Goal: Information Seeking & Learning: Find specific fact

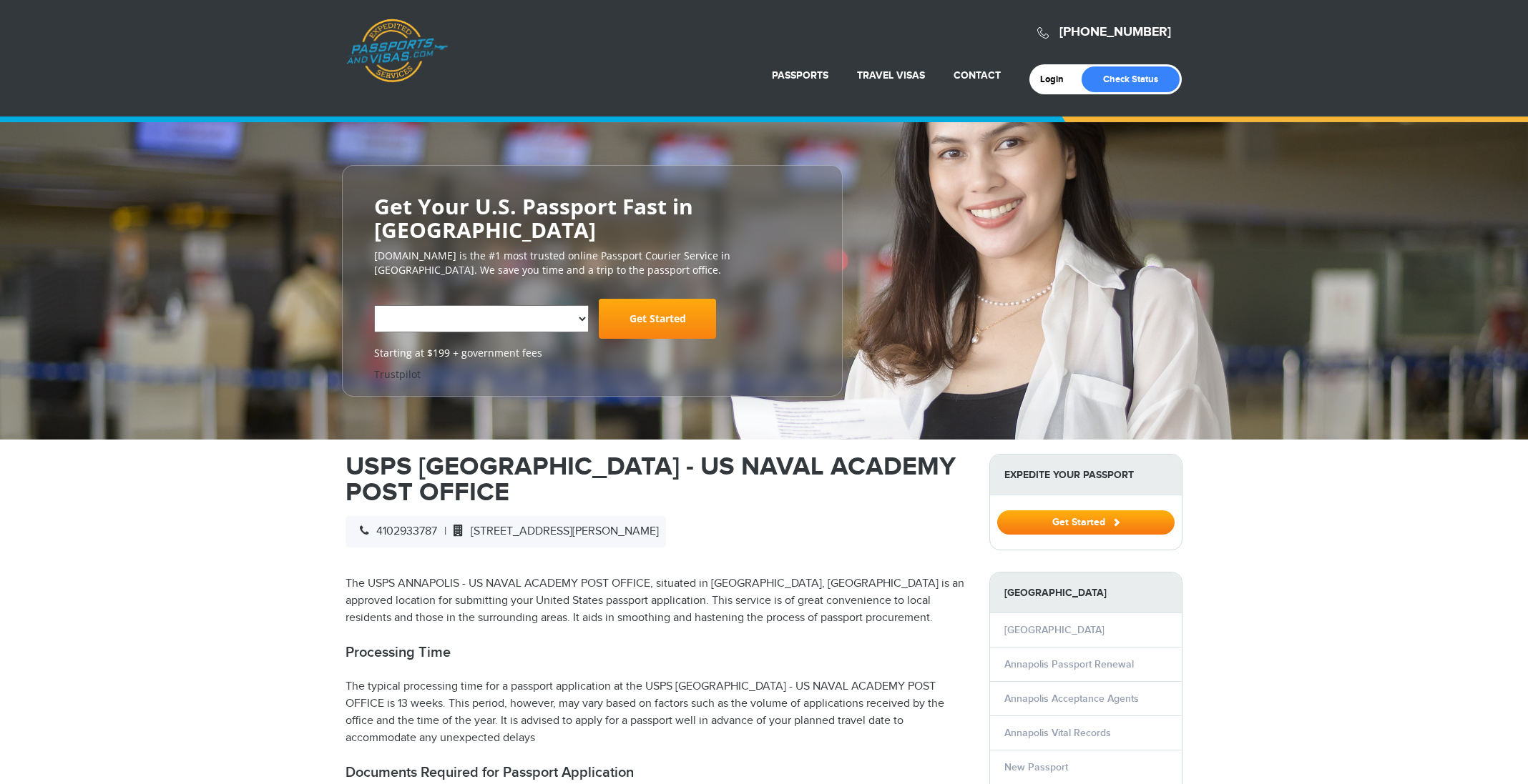
select select "**********"
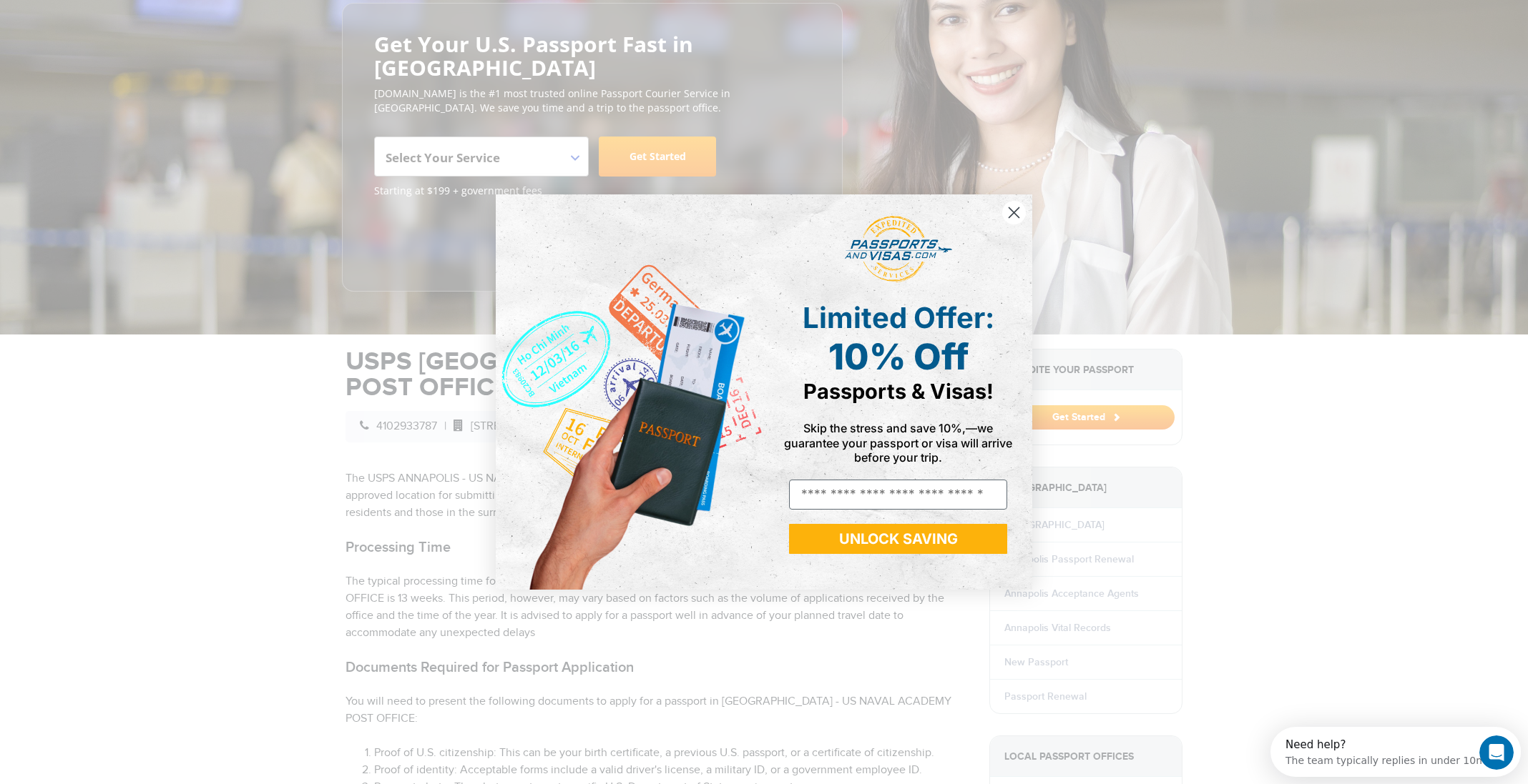
click at [1014, 212] on icon "Close dialog" at bounding box center [1014, 213] width 10 height 10
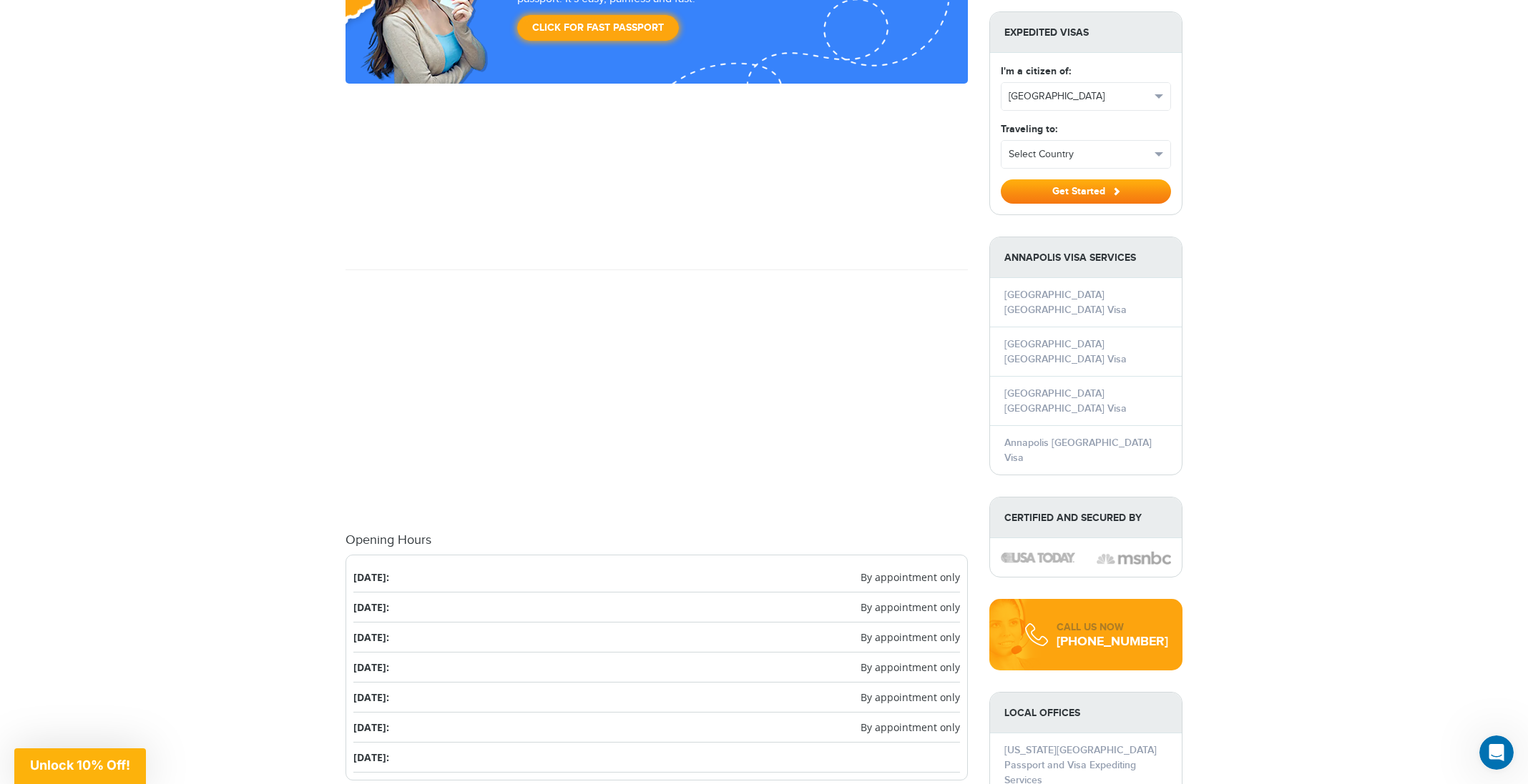
scroll to position [1514, 0]
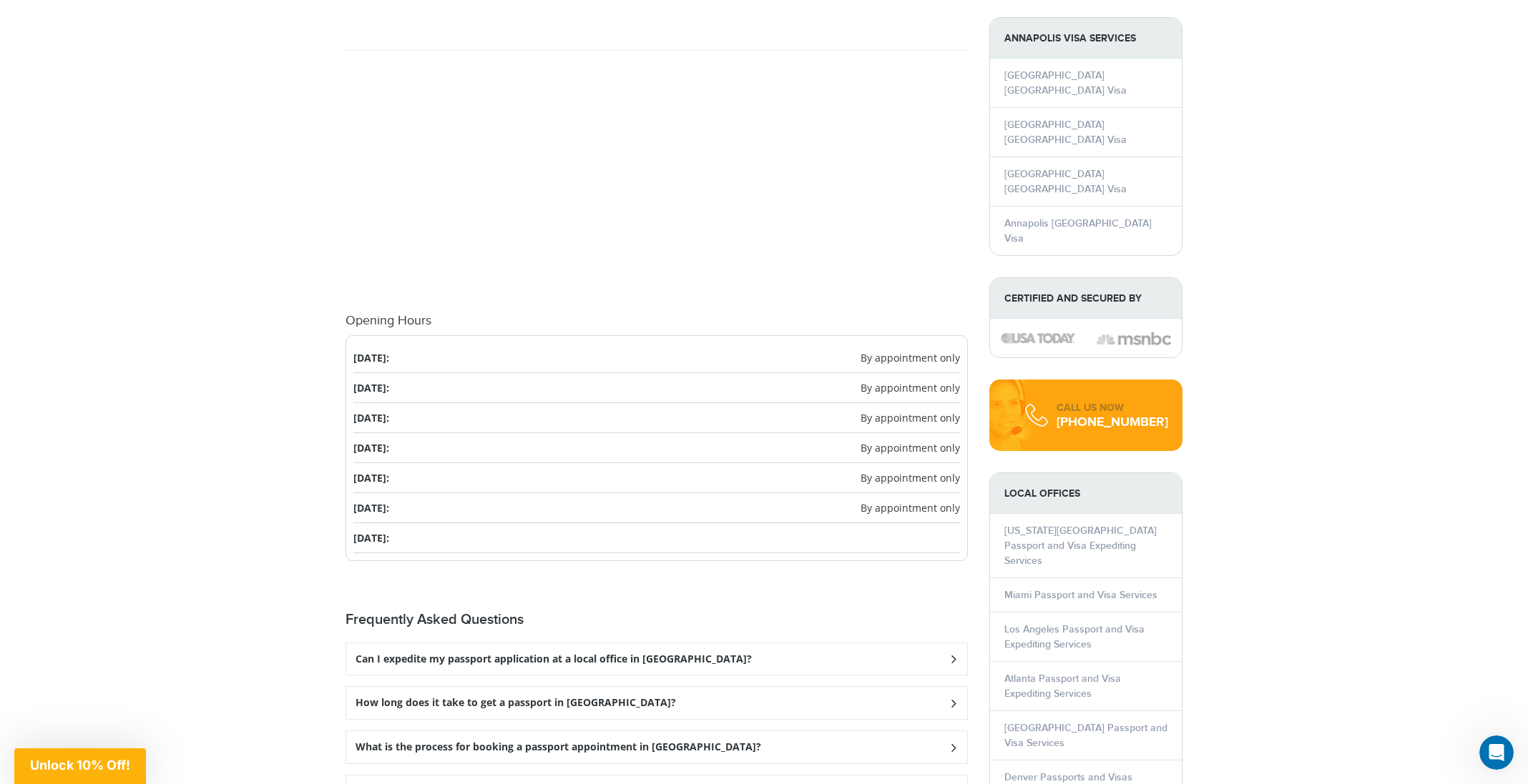
click at [662, 653] on h3 "Can I expedite my passport application at a local office in [GEOGRAPHIC_DATA]?" at bounding box center [553, 660] width 396 height 12
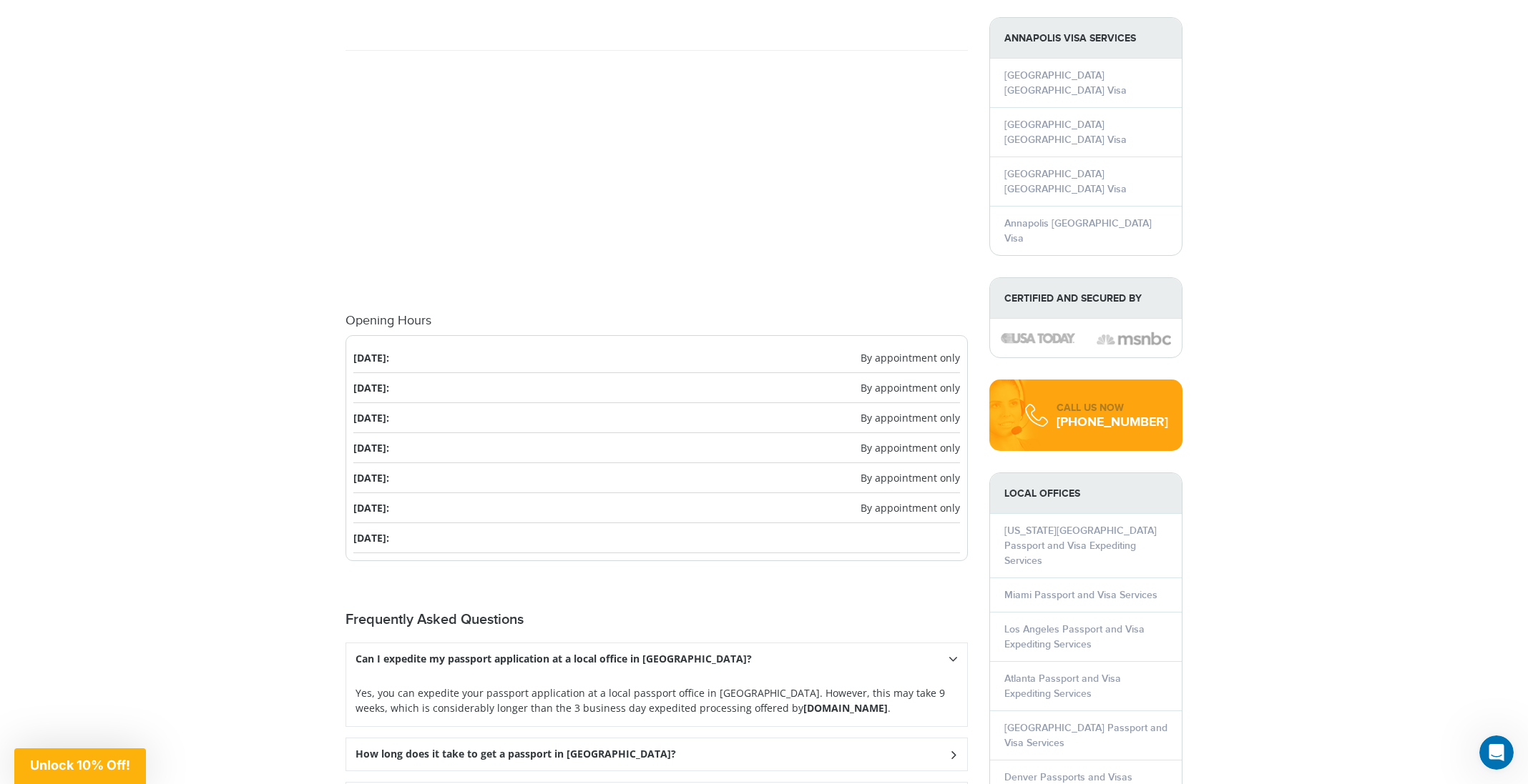
drag, startPoint x: 718, startPoint y: 669, endPoint x: 827, endPoint y: 668, distance: 109.0
click at [827, 701] on strong "[DOMAIN_NAME]" at bounding box center [846, 708] width 85 height 14
click at [698, 738] on div "How long does it take to get a passport in [GEOGRAPHIC_DATA]?" at bounding box center [656, 754] width 621 height 32
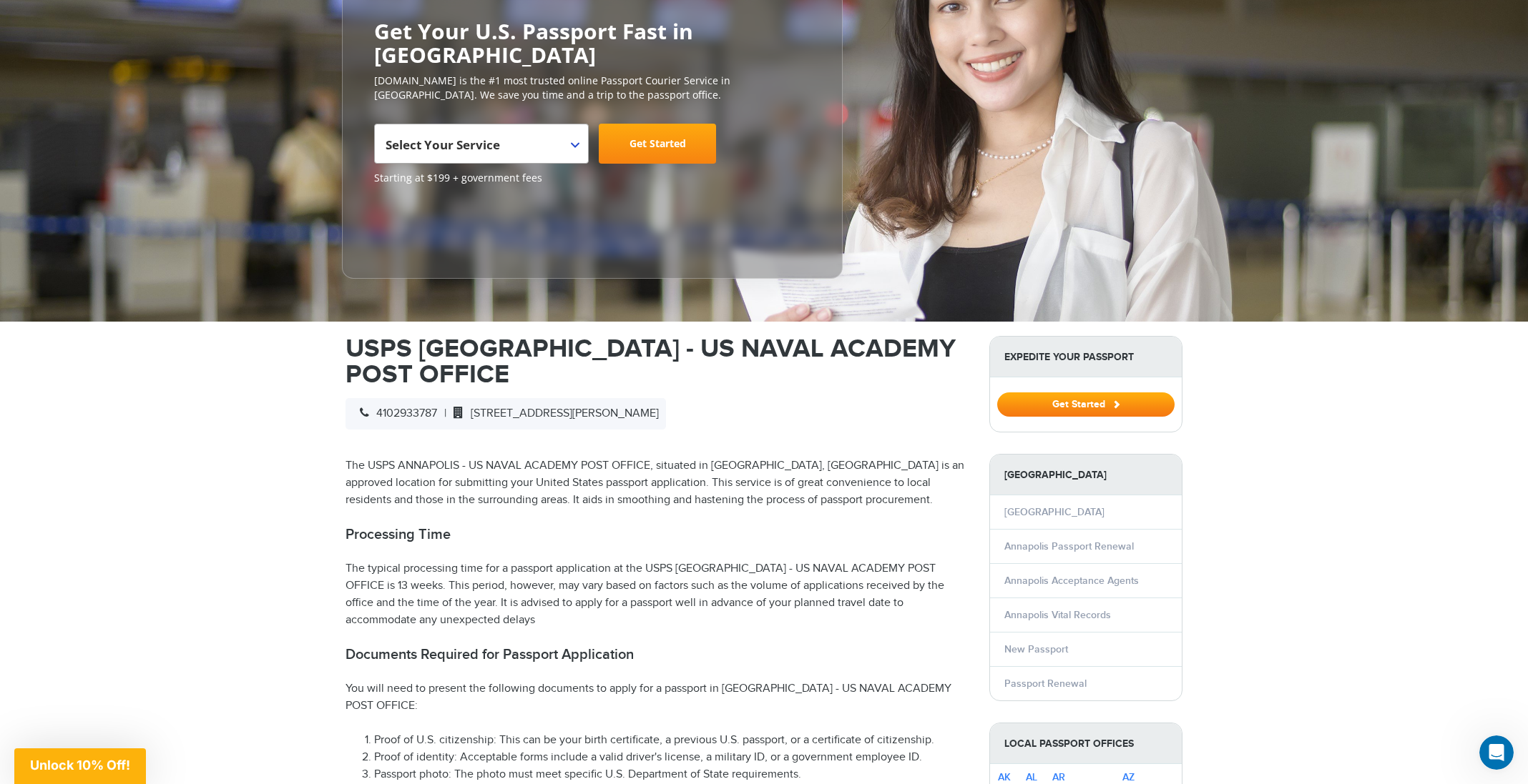
scroll to position [114, 0]
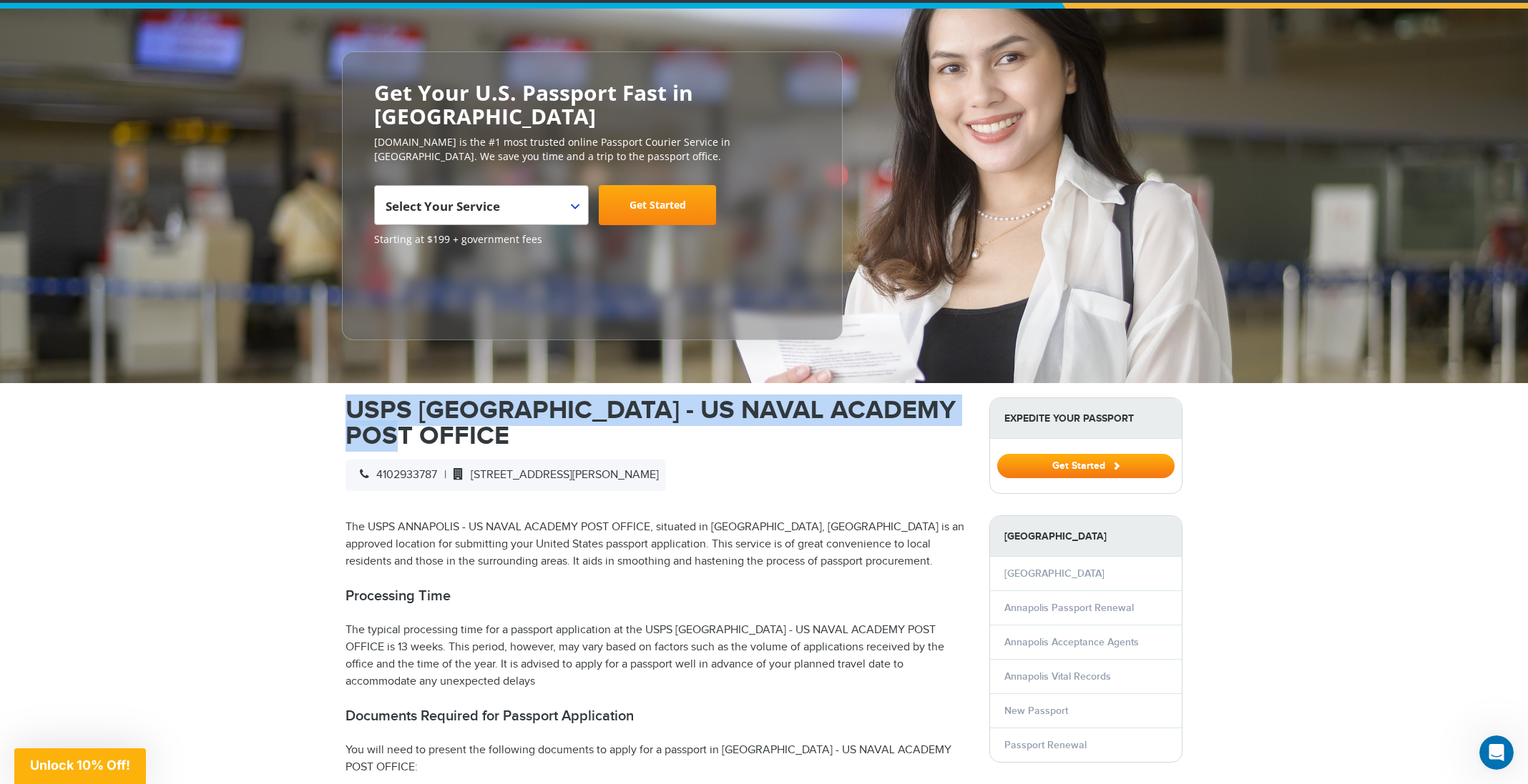
drag, startPoint x: 336, startPoint y: 379, endPoint x: 553, endPoint y: 404, distance: 218.4
copy h1 "USPS [GEOGRAPHIC_DATA] - US NAVAL ACADEMY POST OFFICE"
